Goal: Task Accomplishment & Management: Use online tool/utility

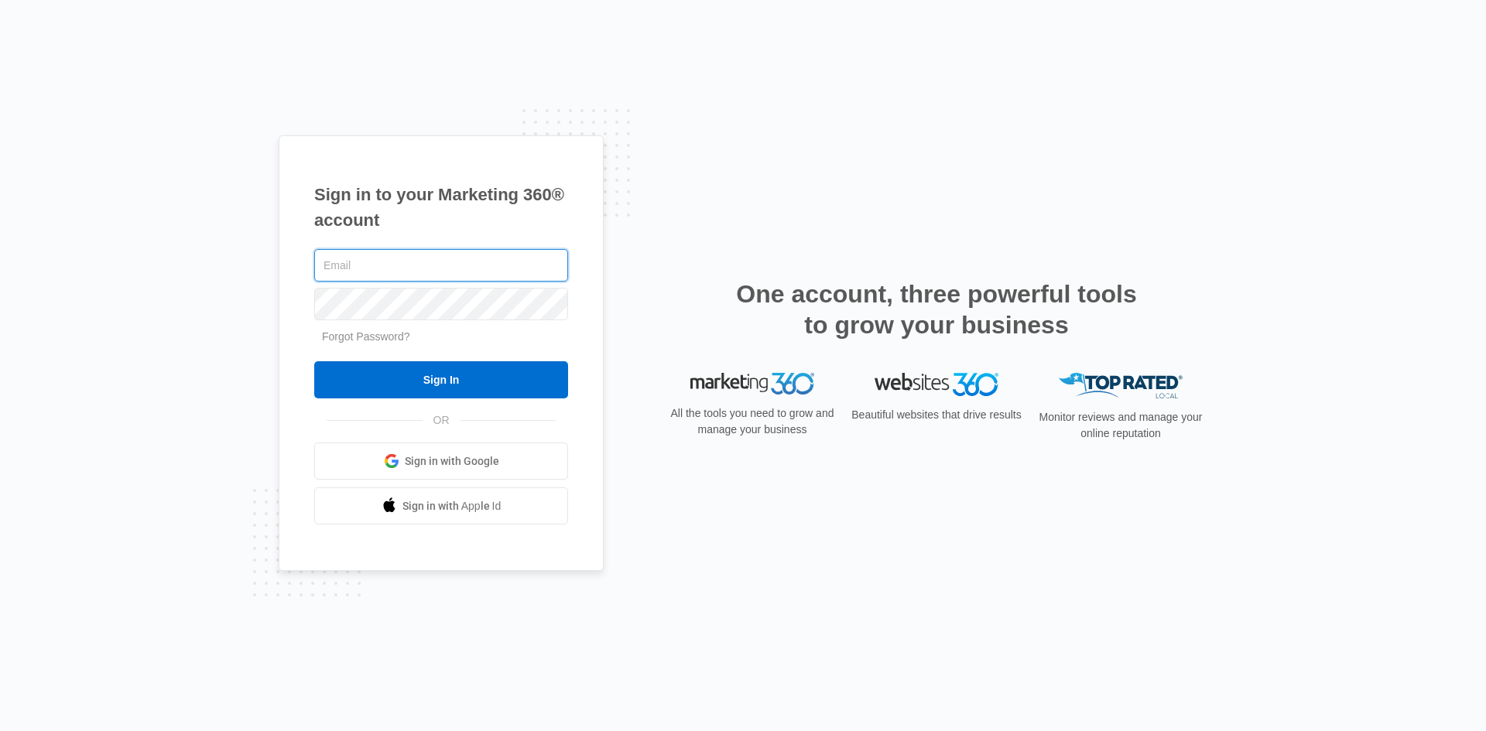
type input "[EMAIL_ADDRESS][DOMAIN_NAME]"
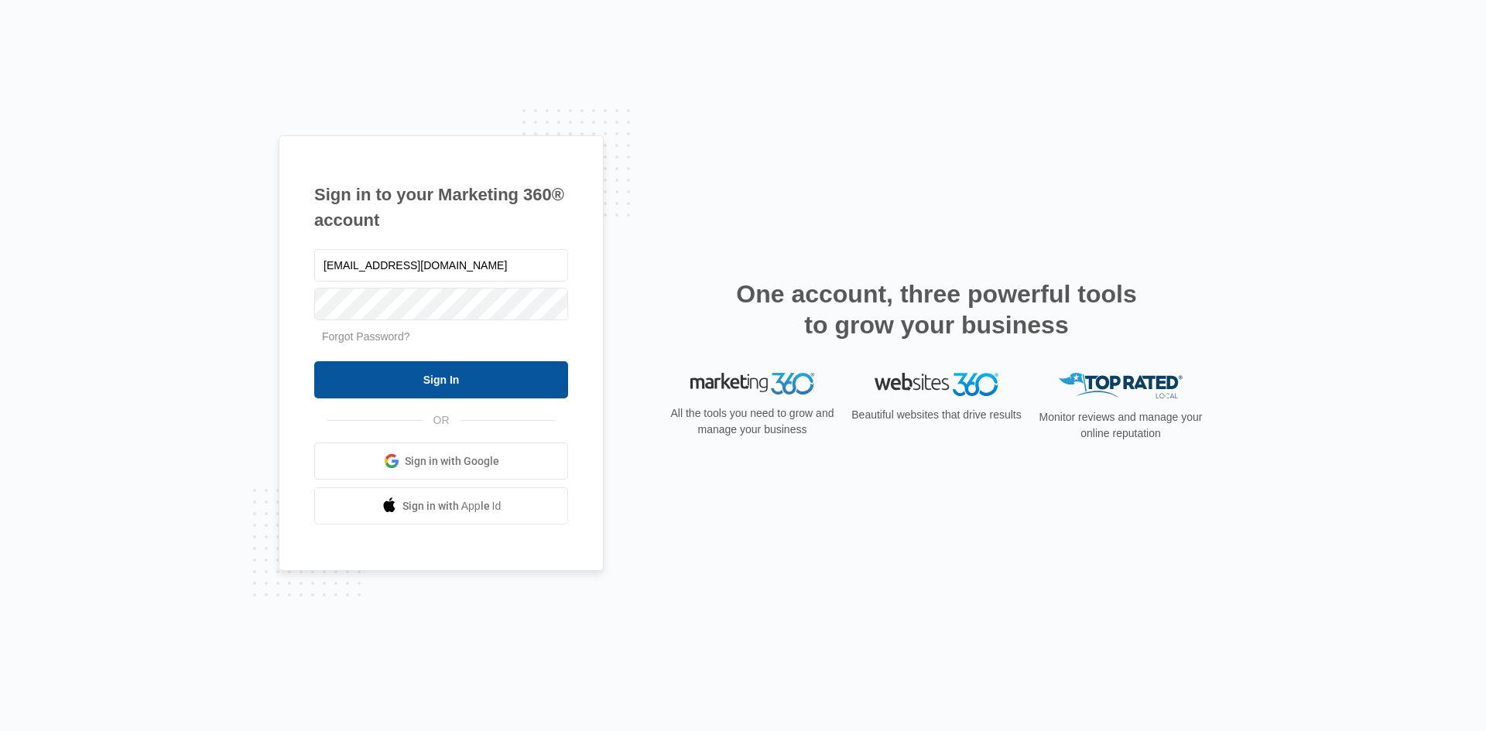
click at [438, 382] on input "Sign In" at bounding box center [441, 379] width 254 height 37
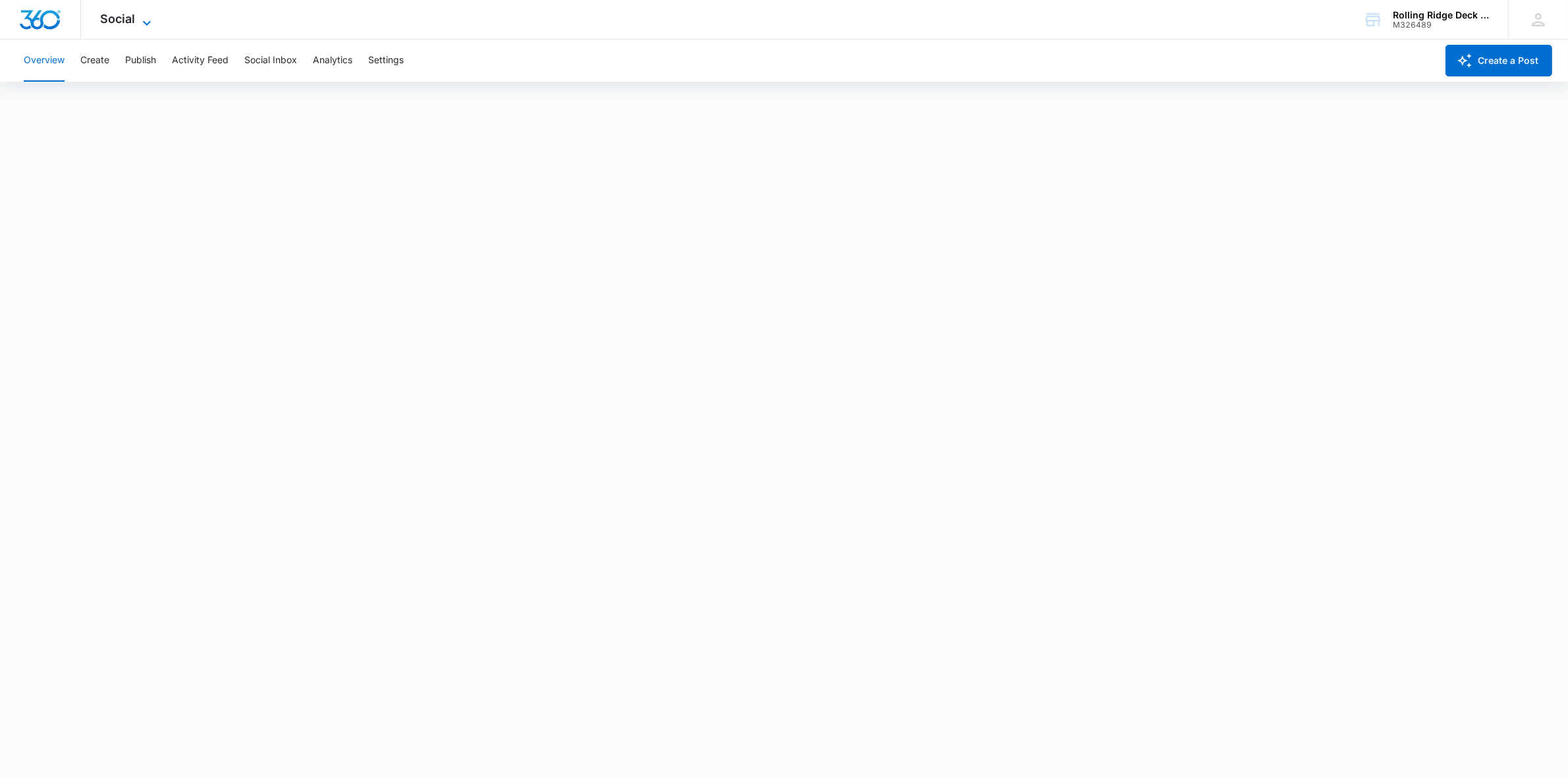
click at [127, 19] on span "Social" at bounding box center [117, 19] width 35 height 14
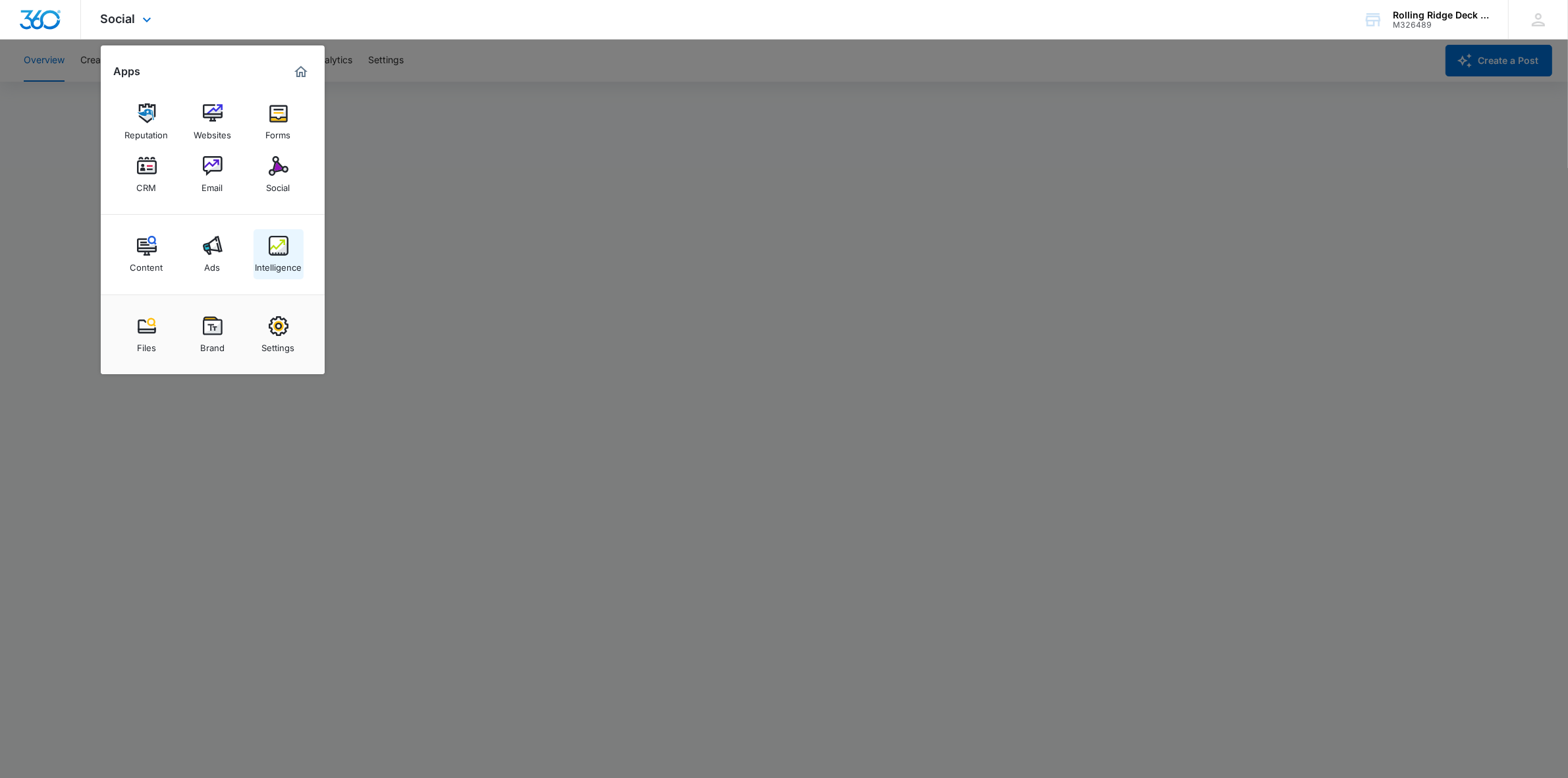
click at [282, 243] on img at bounding box center [278, 245] width 20 height 20
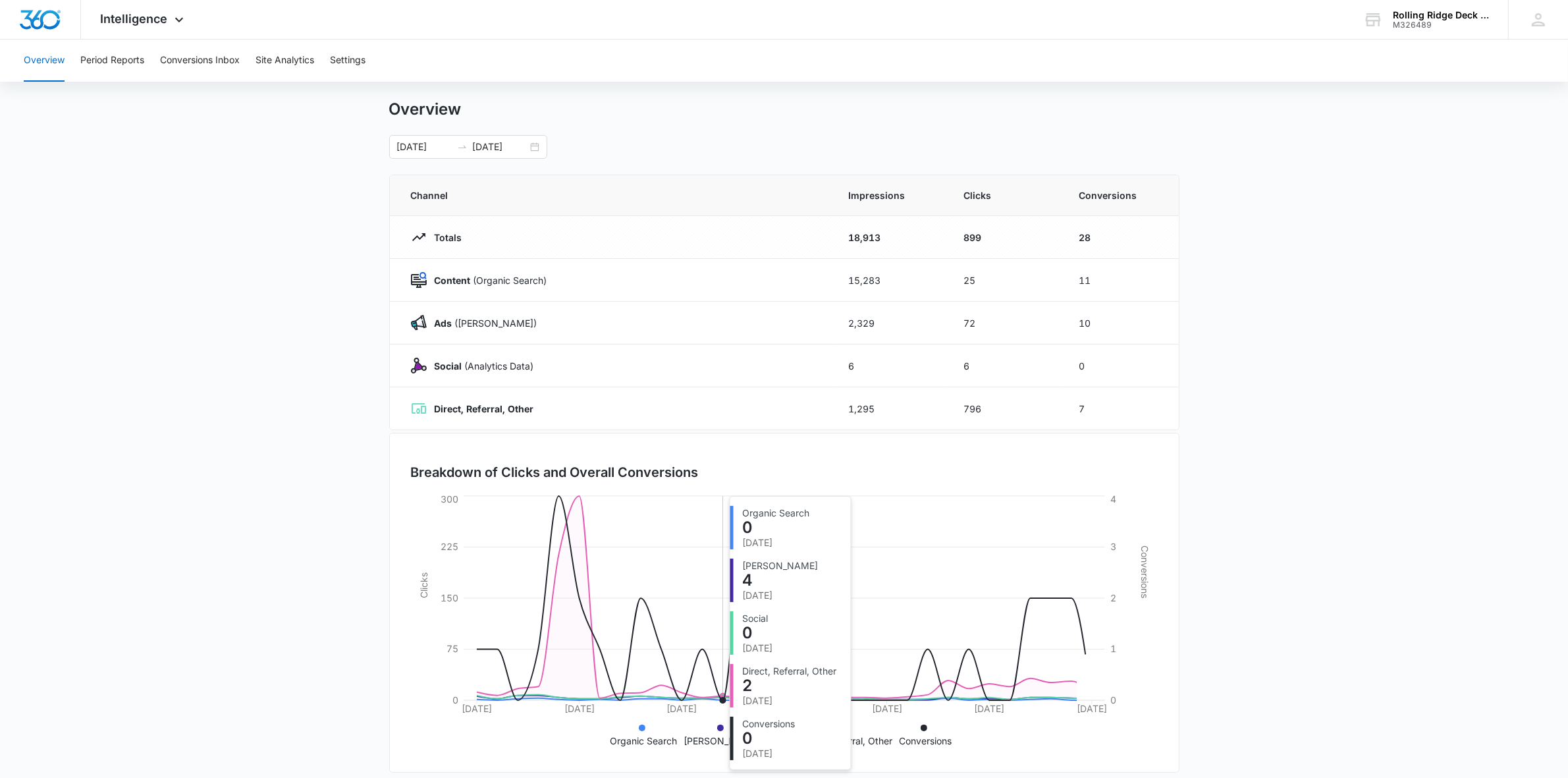
scroll to position [38, 0]
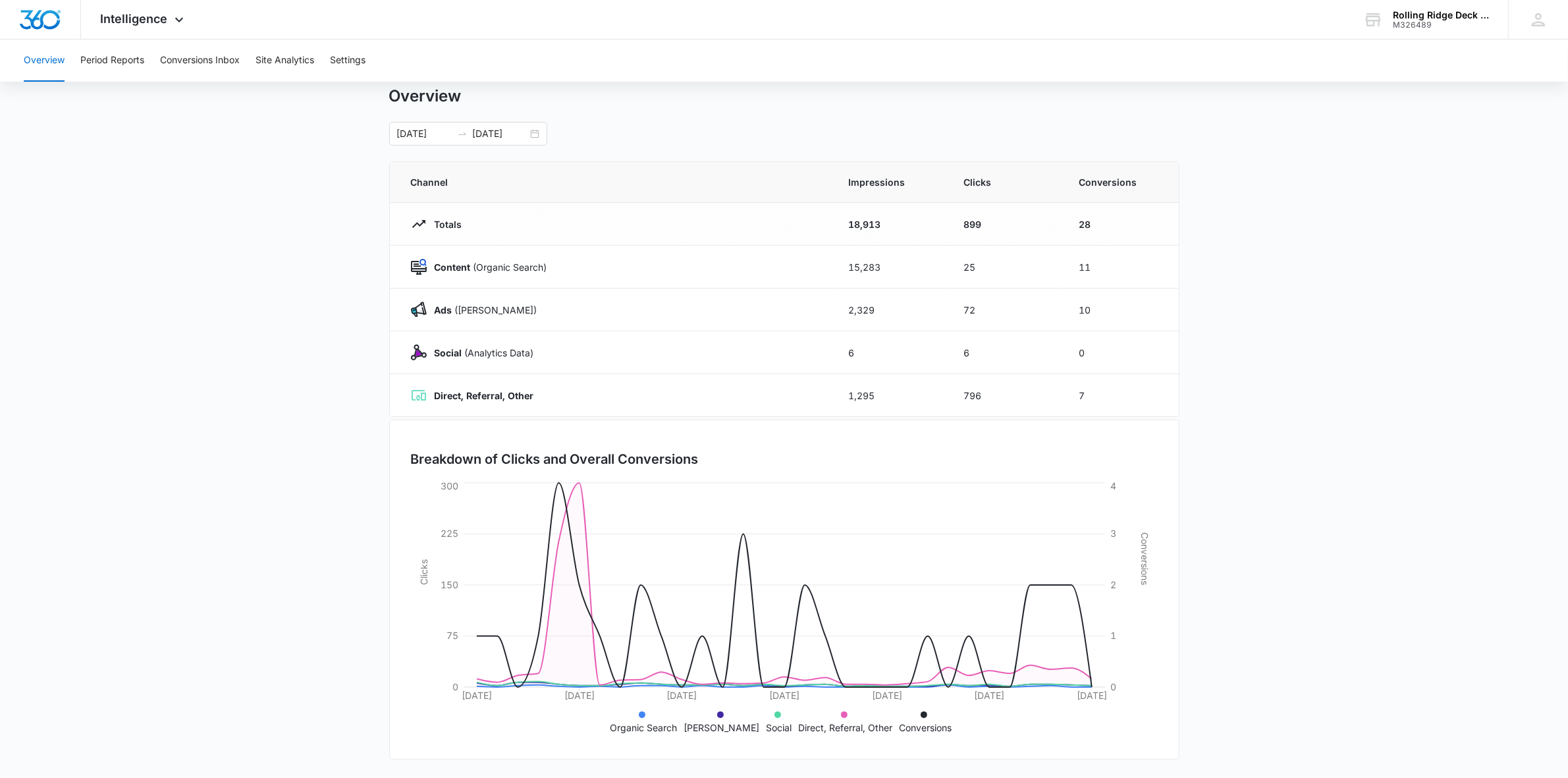
drag, startPoint x: 1263, startPoint y: 323, endPoint x: 1261, endPoint y: 473, distance: 150.0
click at [225, 68] on button "Conversions Inbox" at bounding box center [200, 60] width 80 height 43
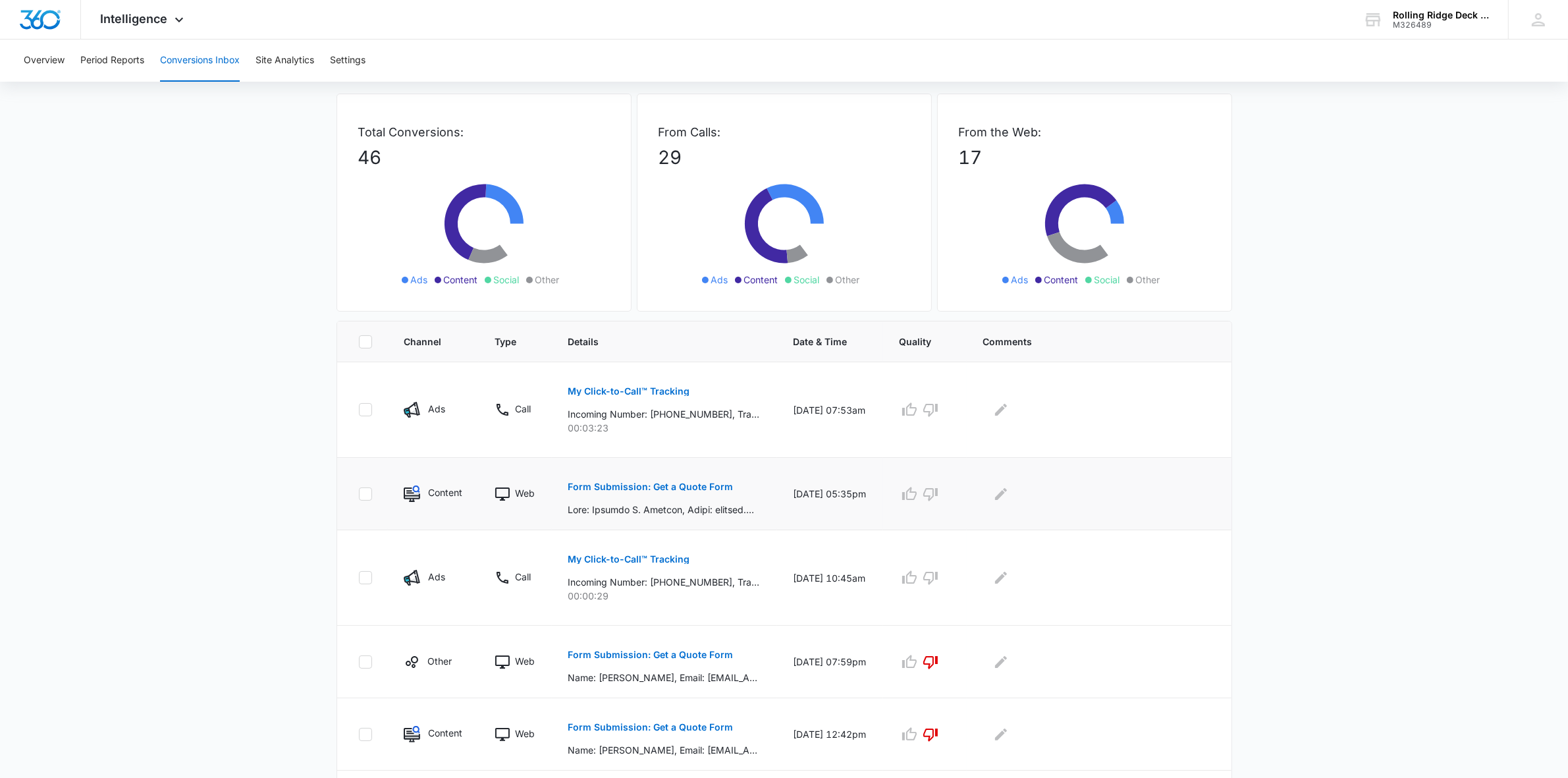
scroll to position [83, 0]
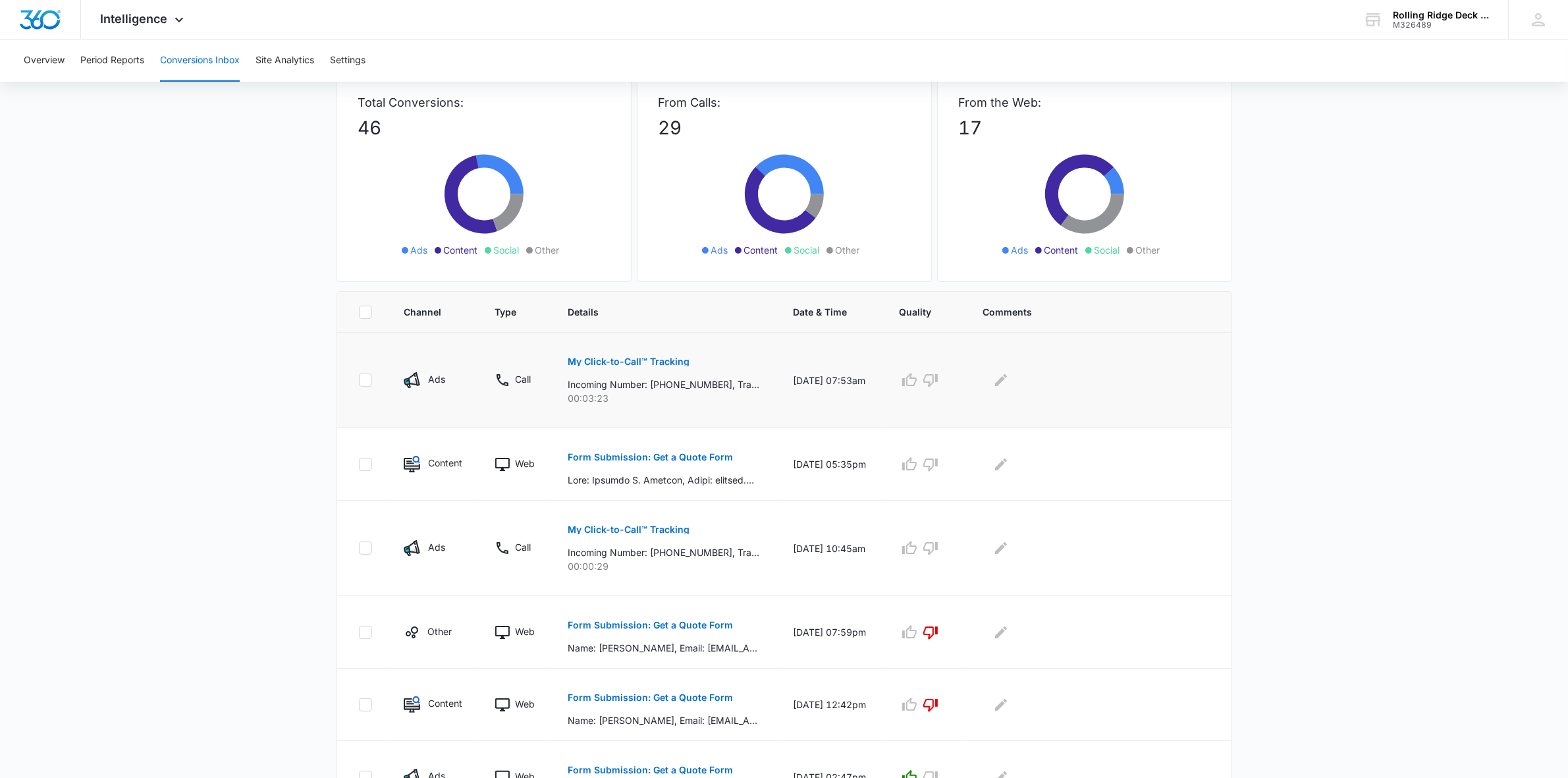
click at [951, 376] on div at bounding box center [924, 380] width 52 height 21
click at [938, 386] on icon "button" at bounding box center [930, 380] width 16 height 16
click at [688, 455] on p "Form Submission: Get a Quote Form" at bounding box center [650, 457] width 165 height 9
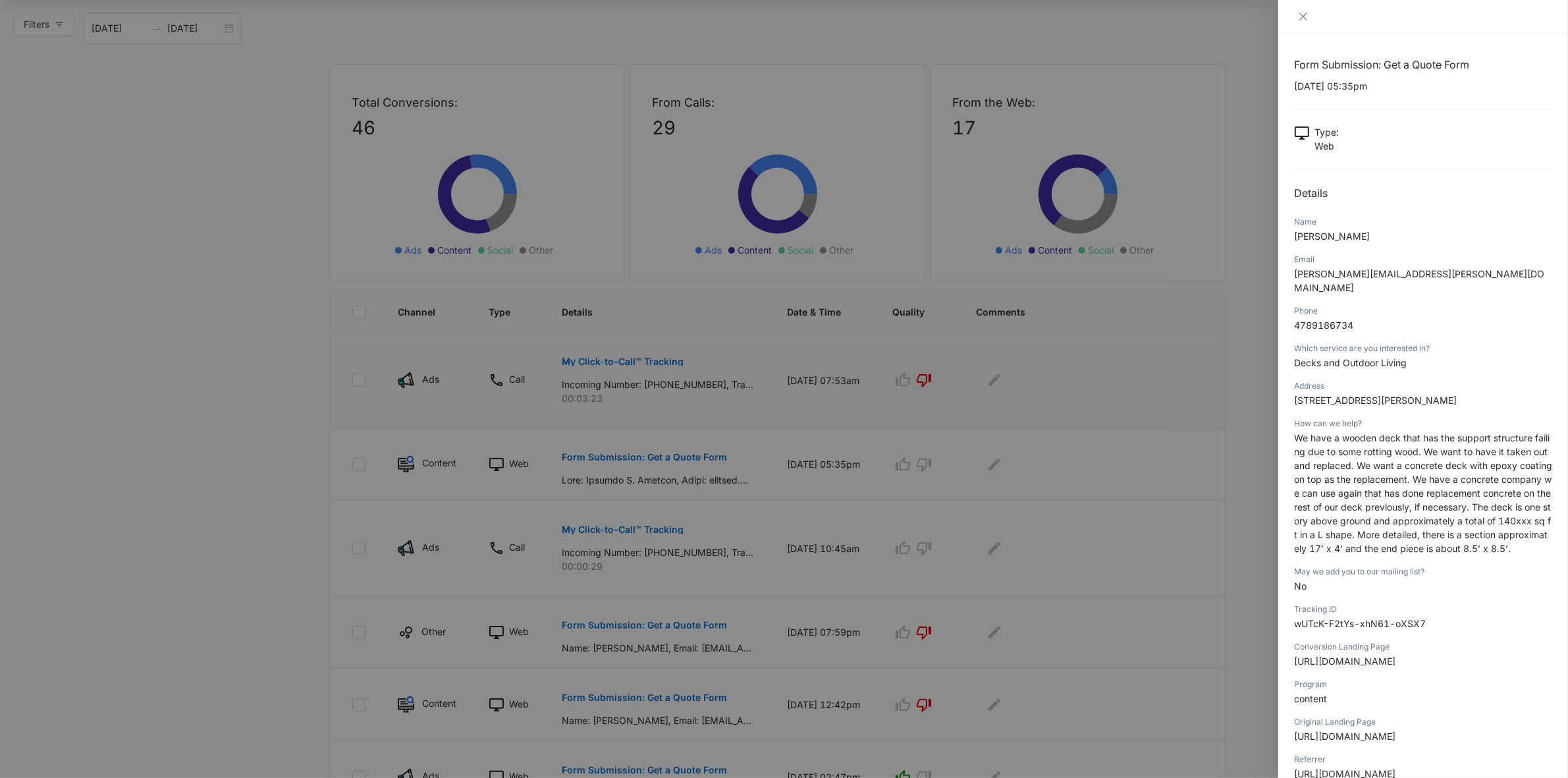
click at [192, 281] on div at bounding box center [784, 389] width 1568 height 778
